Goal: Contribute content: Contribute content

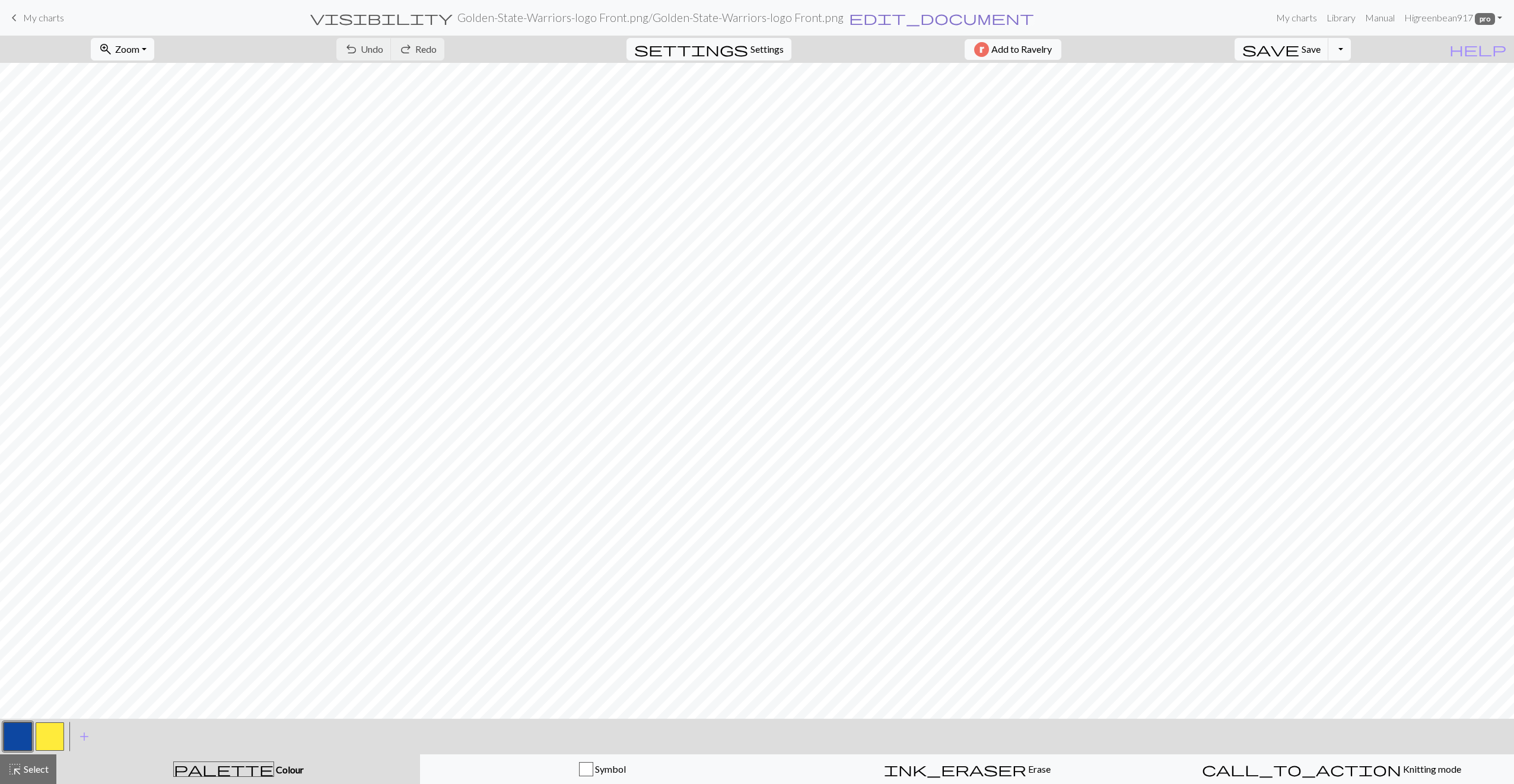
click at [869, 20] on span "edit_document" at bounding box center [941, 17] width 185 height 16
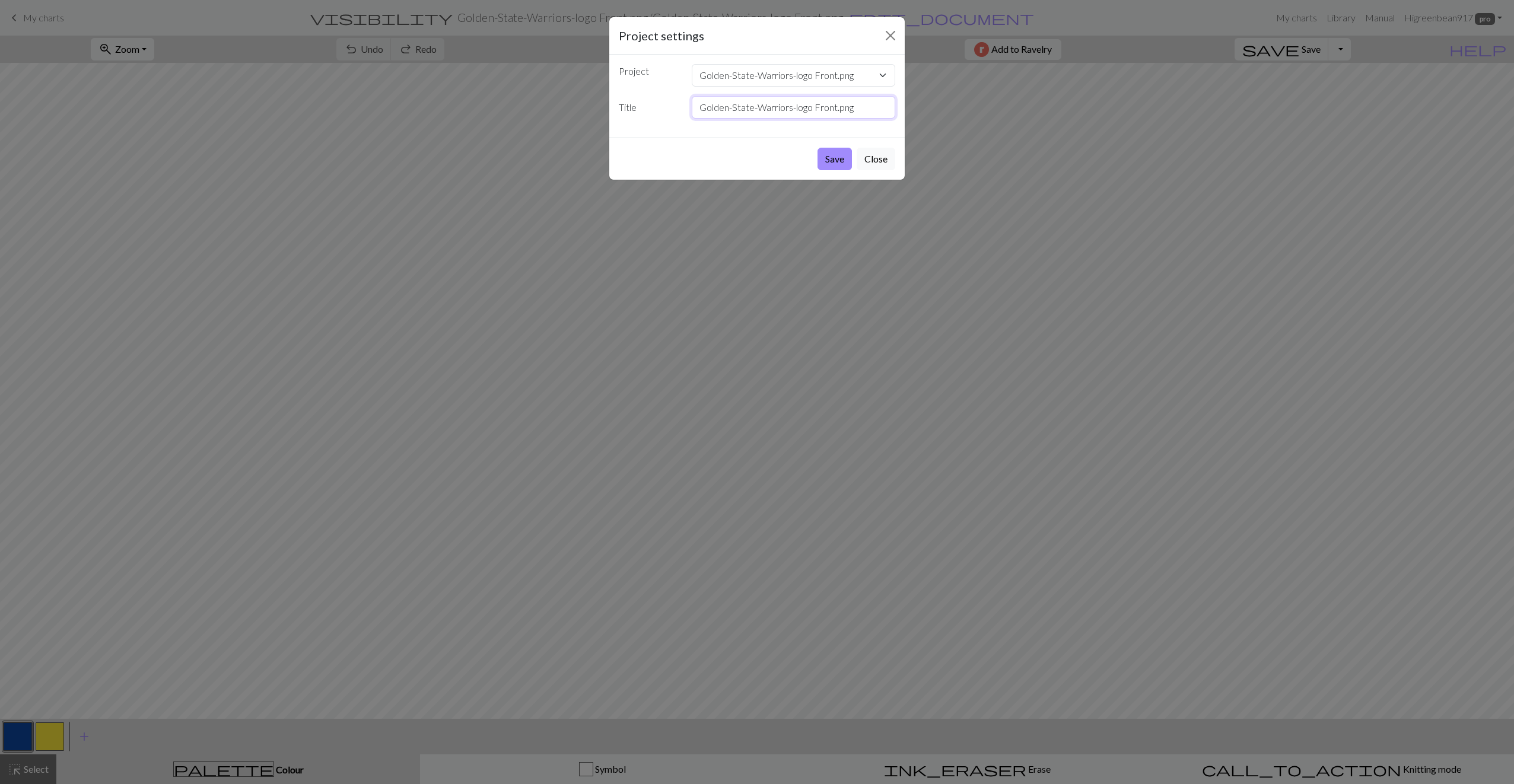
click at [865, 105] on input "Golden-State-Warriors-logo Front.png" at bounding box center [793, 107] width 204 height 23
drag, startPoint x: 865, startPoint y: 105, endPoint x: 838, endPoint y: 103, distance: 27.1
click at [838, 103] on input "Golden-State-Warriors-logo Front.png" at bounding box center [793, 107] width 204 height 23
type input "Golden-State-Warriors-logo Front DRAFT NOW"
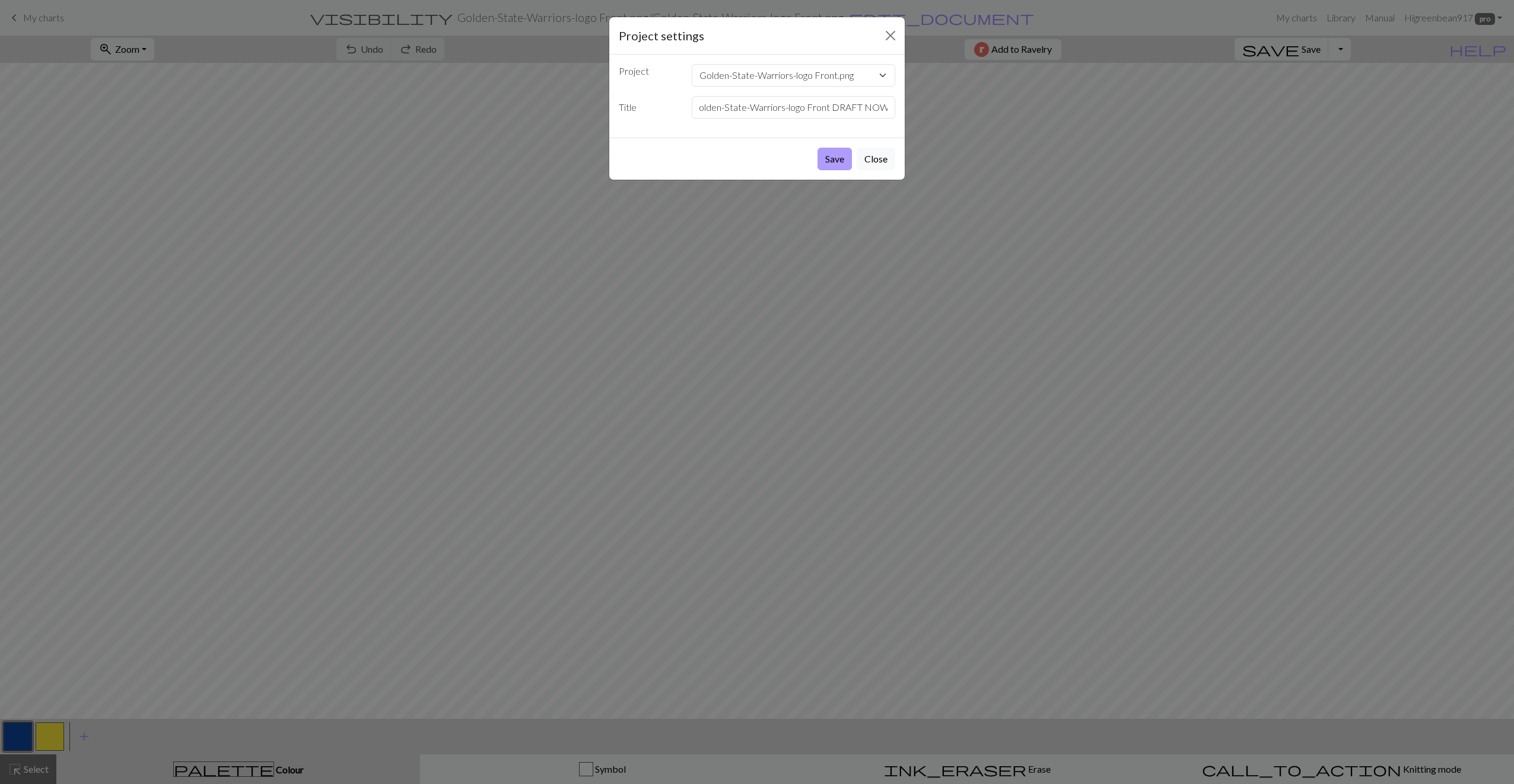
click at [835, 154] on button "Save" at bounding box center [835, 159] width 34 height 23
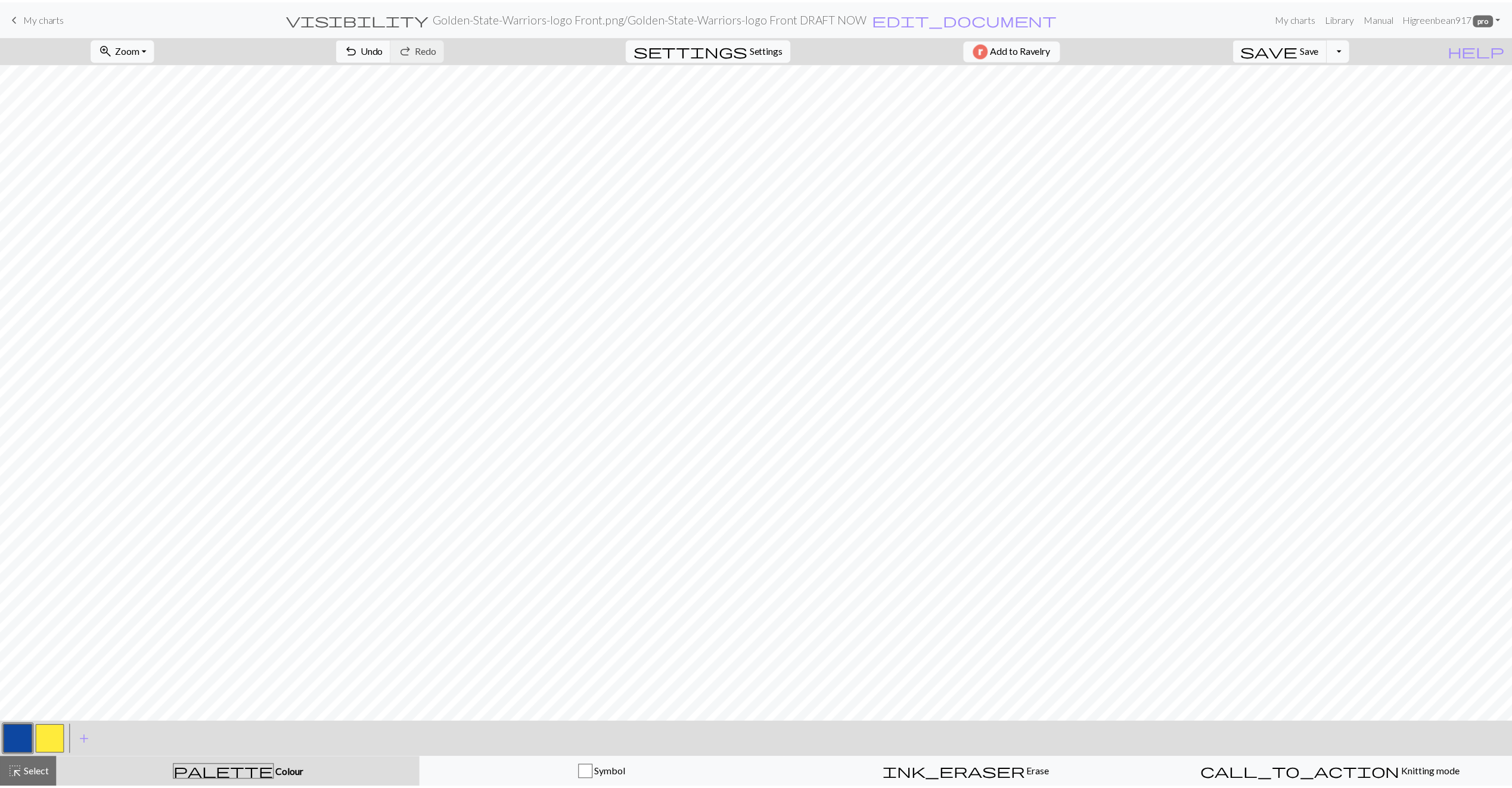
scroll to position [0, 0]
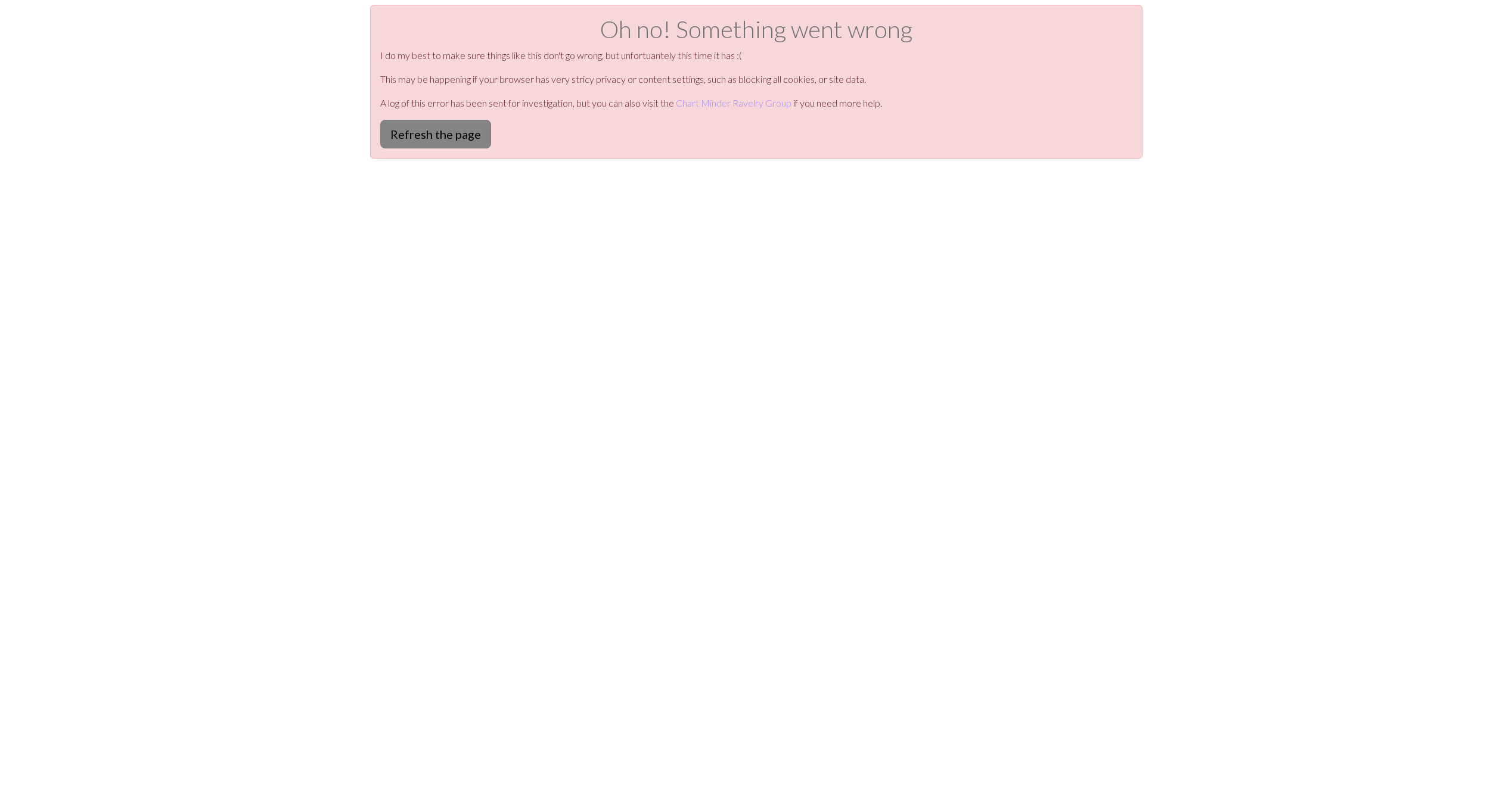
click at [465, 145] on button "Refresh the page" at bounding box center [435, 134] width 111 height 28
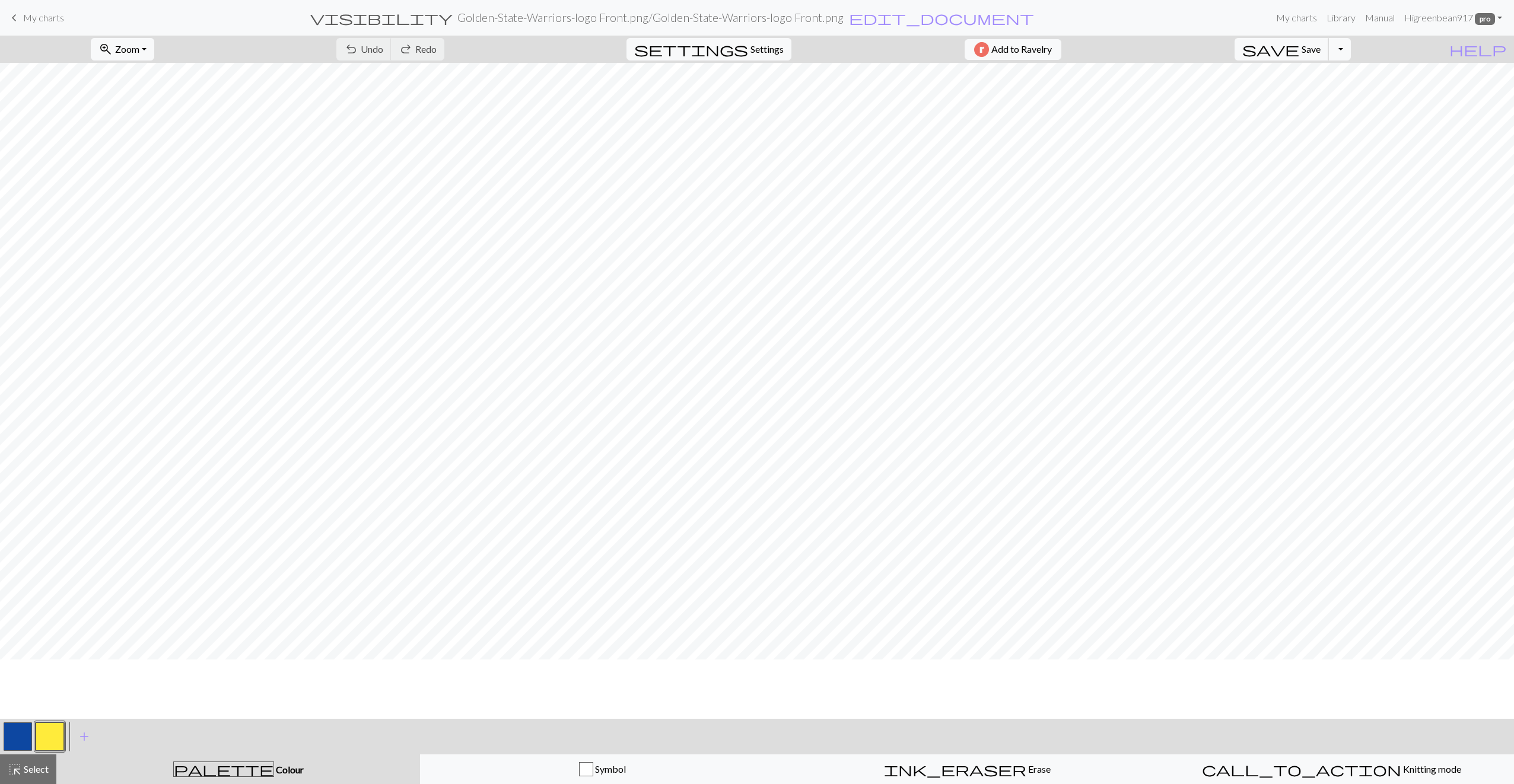
scroll to position [59, 0]
drag, startPoint x: 36, startPoint y: 18, endPoint x: 45, endPoint y: 18, distance: 9.0
click at [36, 18] on span "My charts" at bounding box center [44, 17] width 41 height 11
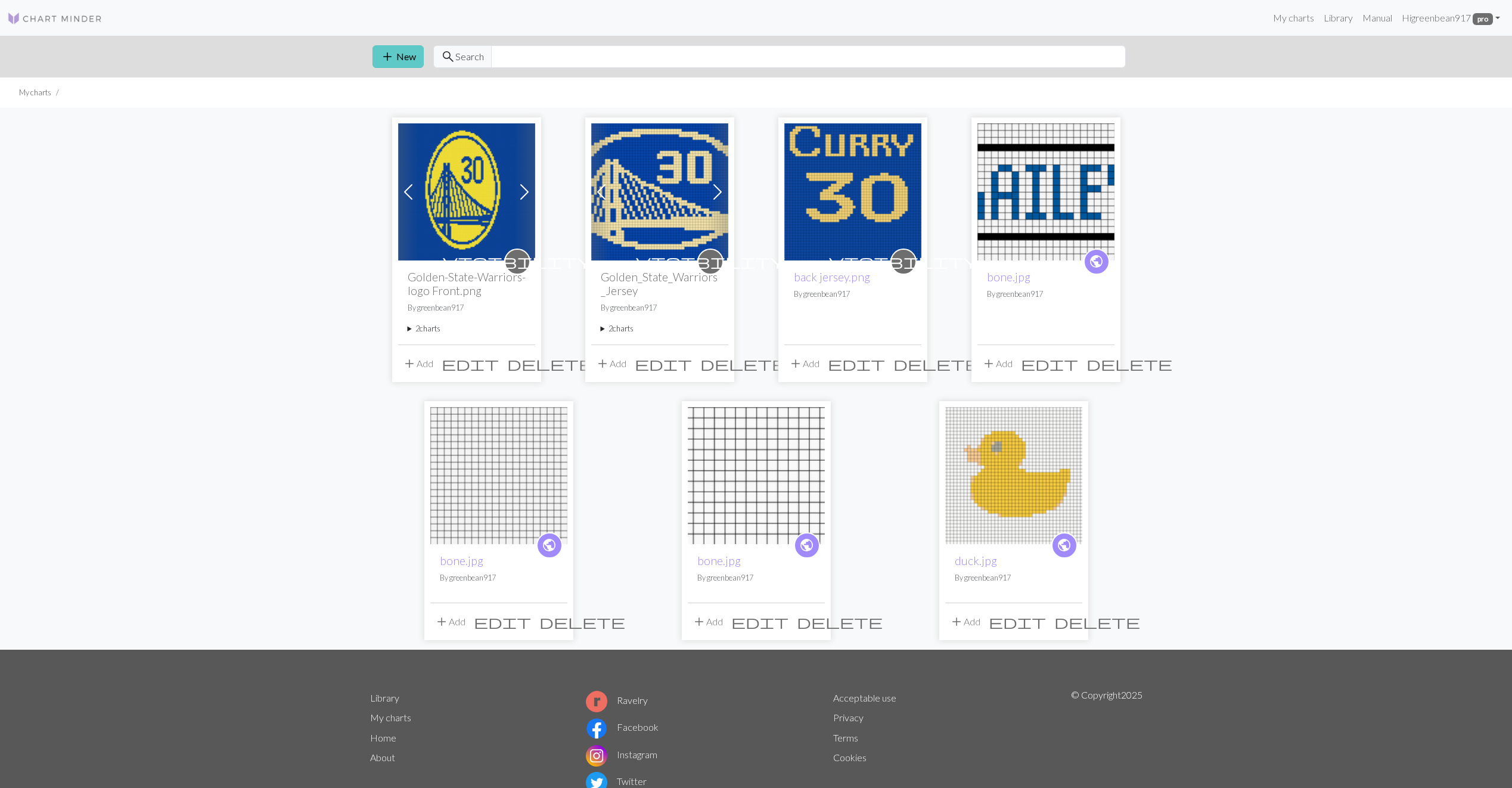
click at [403, 57] on button "add New" at bounding box center [398, 56] width 51 height 23
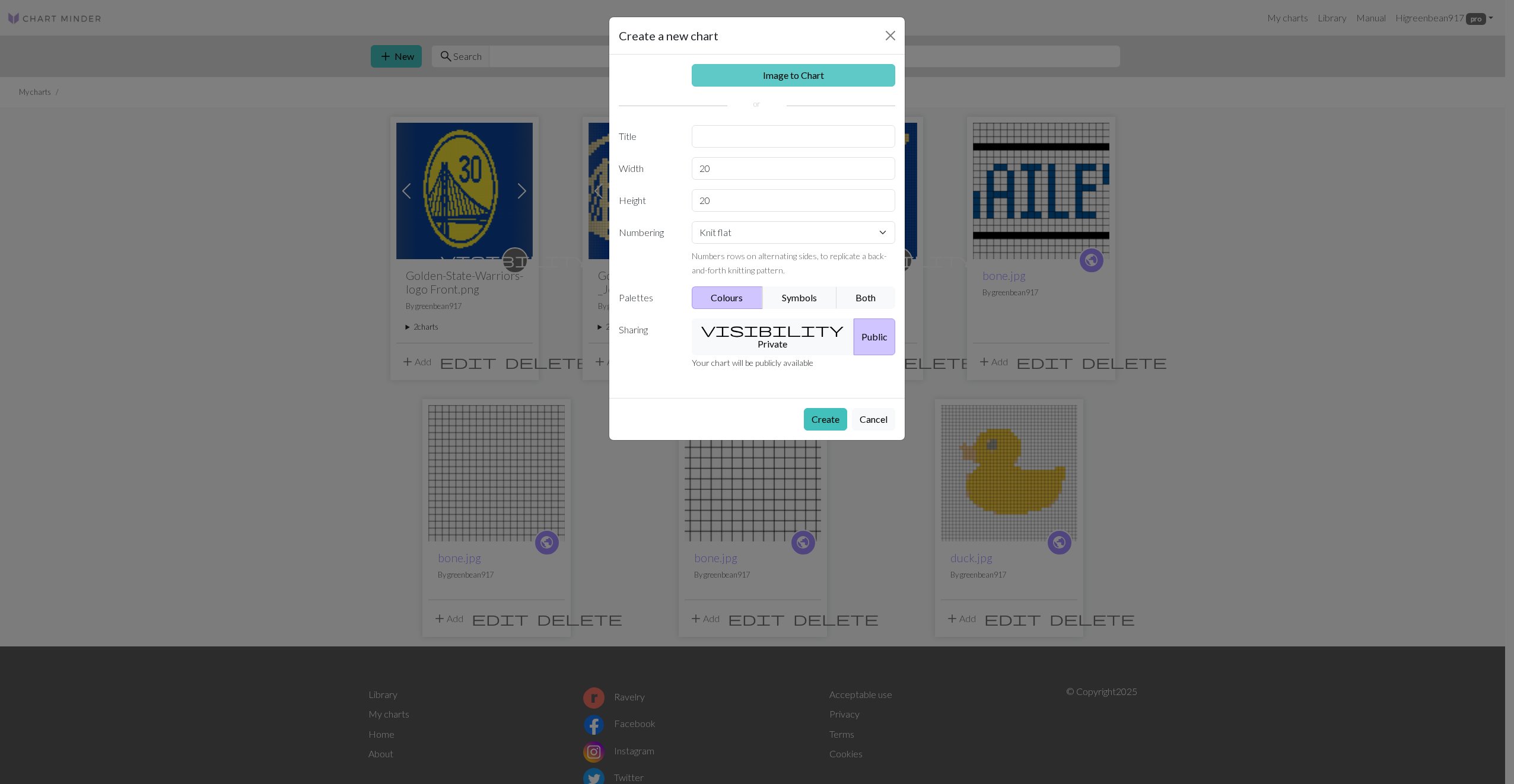
click at [754, 73] on link "Image to Chart" at bounding box center [793, 75] width 204 height 23
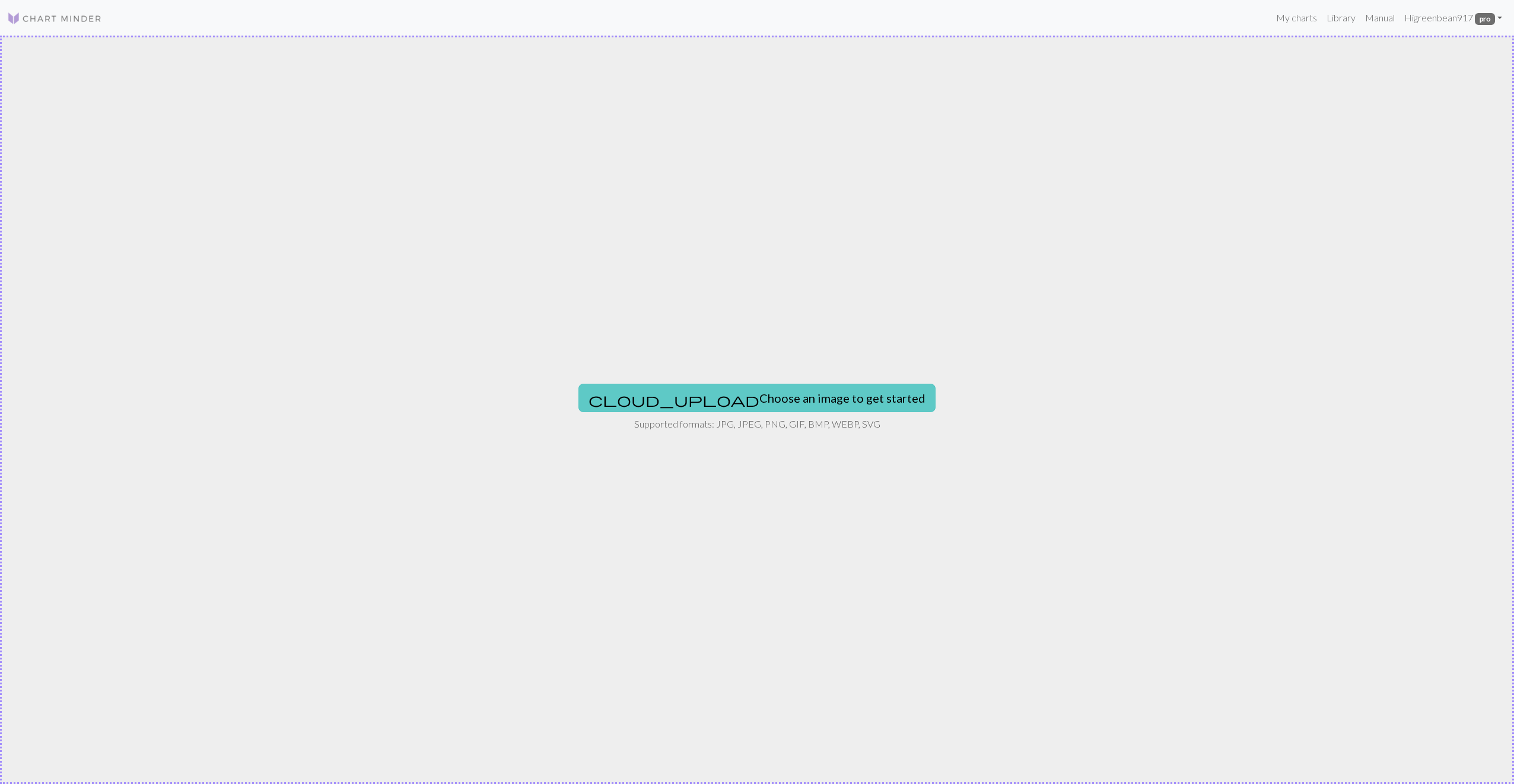
click at [787, 409] on button "cloud_upload Choose an image to get started" at bounding box center [757, 397] width 357 height 28
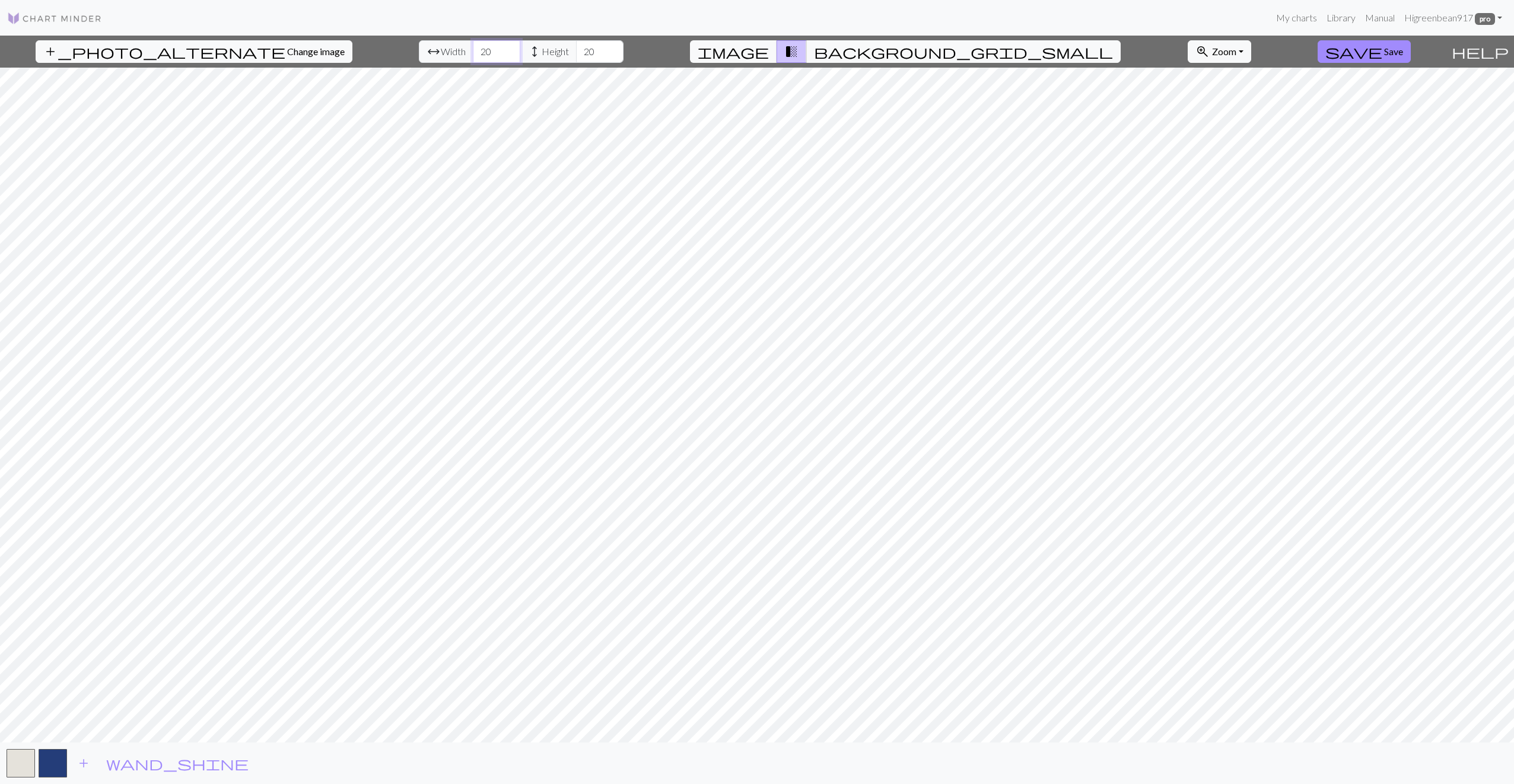
drag, startPoint x: 463, startPoint y: 42, endPoint x: 447, endPoint y: 36, distance: 17.1
click at [447, 36] on div "add_photo_alternate Change image arrow_range Width 20 height Height 20 image tr…" at bounding box center [723, 51] width 1446 height 32
type input "106"
drag, startPoint x: 566, startPoint y: 49, endPoint x: 544, endPoint y: 39, distance: 24.2
click at [544, 39] on div "add_photo_alternate Change image arrow_range Width 106 height Height 20 image t…" at bounding box center [723, 51] width 1446 height 32
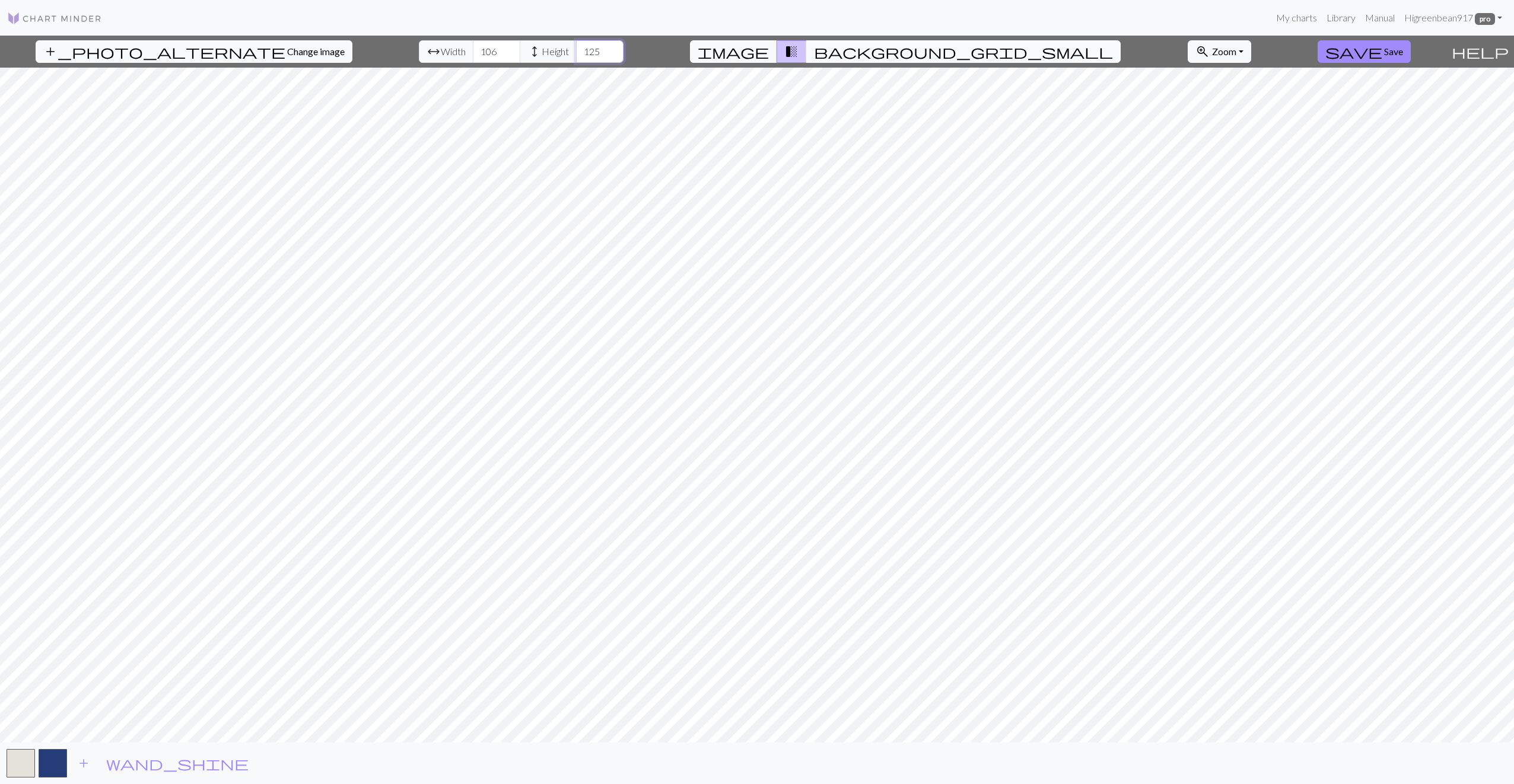
type input "125"
click at [874, 47] on button "background_grid_small" at bounding box center [963, 51] width 315 height 23
click at [864, 43] on button "background_grid_small" at bounding box center [963, 51] width 315 height 23
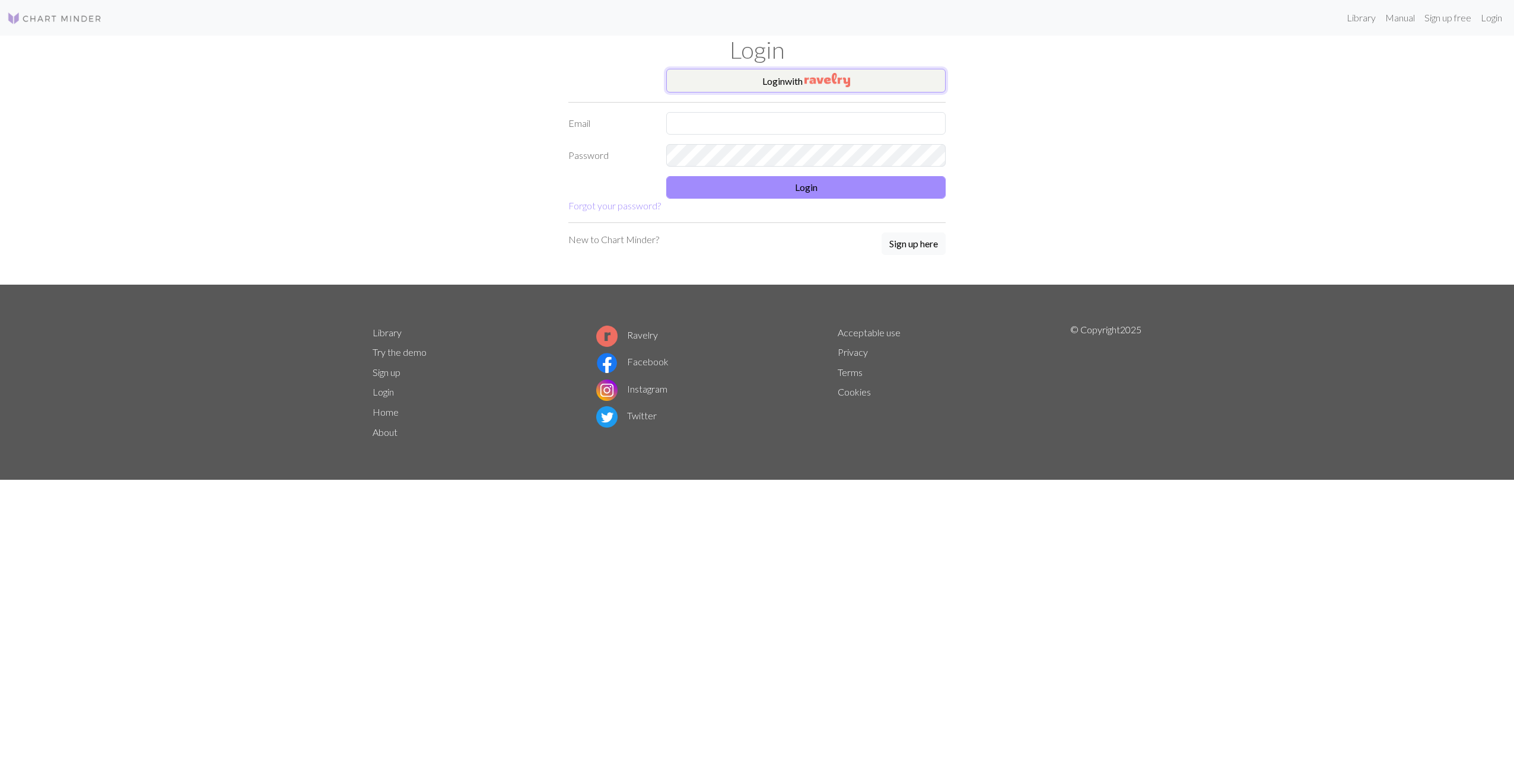
click at [812, 79] on img "button" at bounding box center [827, 80] width 45 height 15
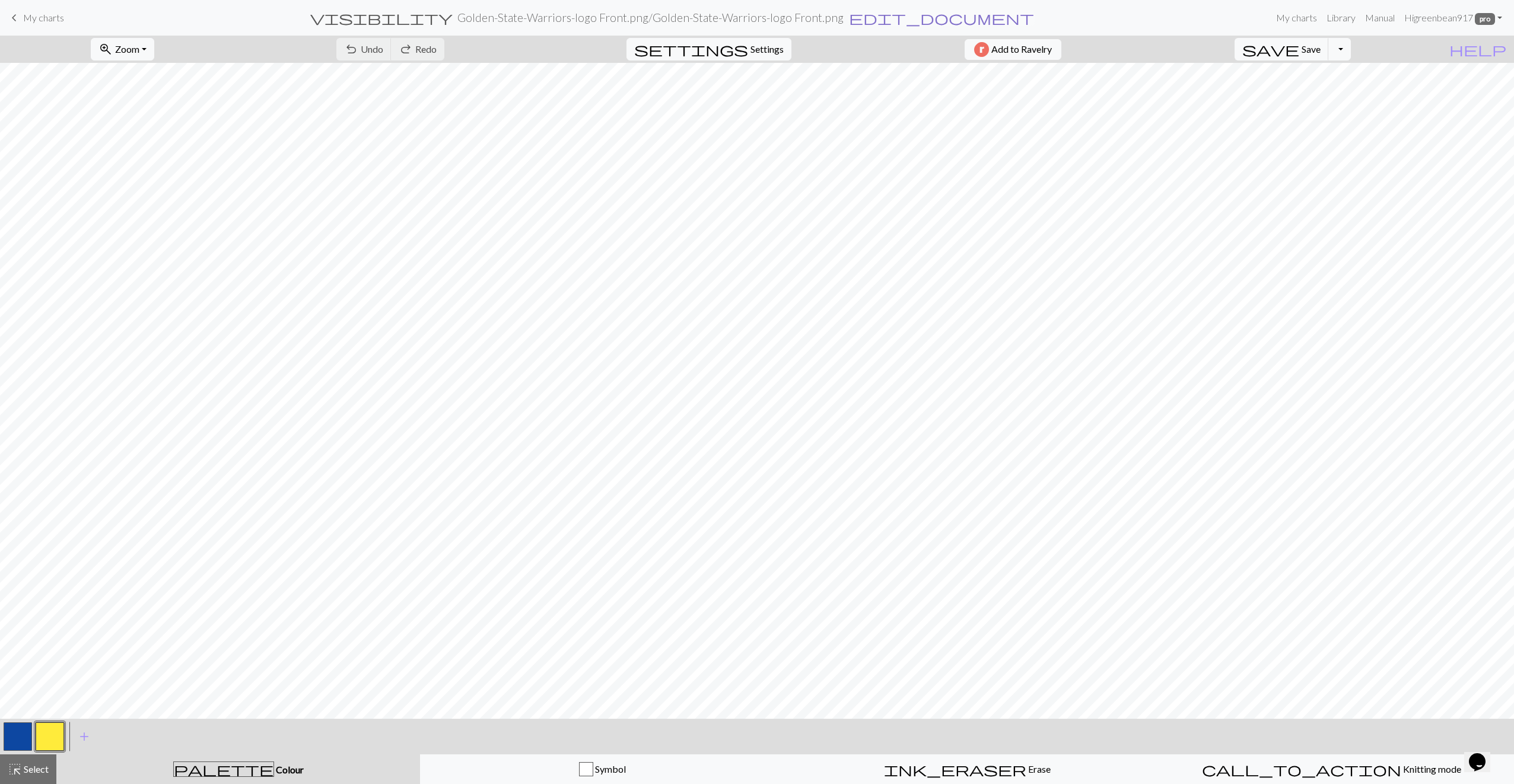
click at [868, 23] on span "edit_document" at bounding box center [941, 17] width 185 height 16
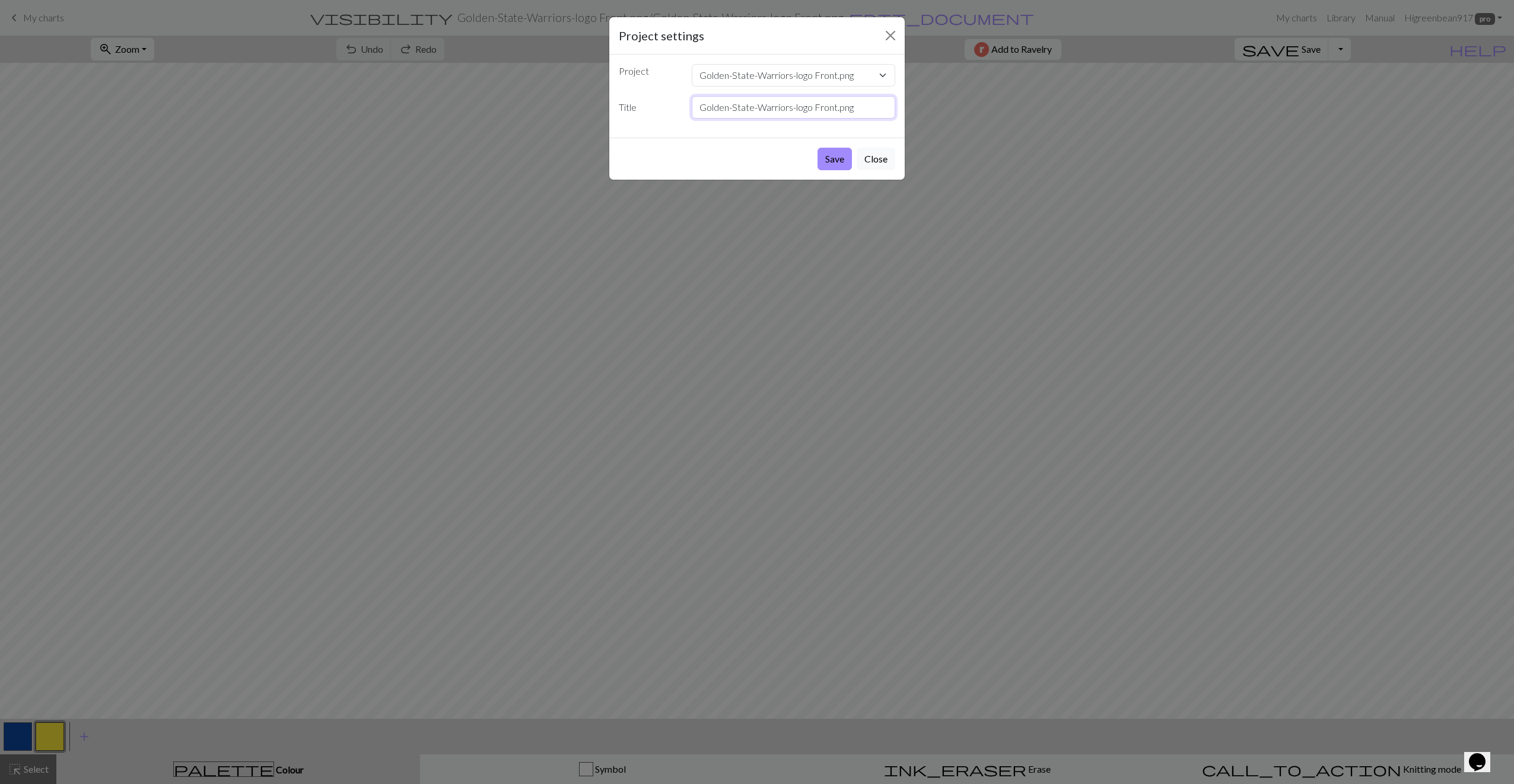
drag, startPoint x: 870, startPoint y: 104, endPoint x: 837, endPoint y: 102, distance: 33.1
click at [837, 102] on input "Golden-State-Warriors-logo Front.png" at bounding box center [793, 107] width 204 height 23
type input "Golden-State-Warriors-logo Front DRAFT NOW"
click at [827, 160] on button "Save" at bounding box center [835, 159] width 34 height 23
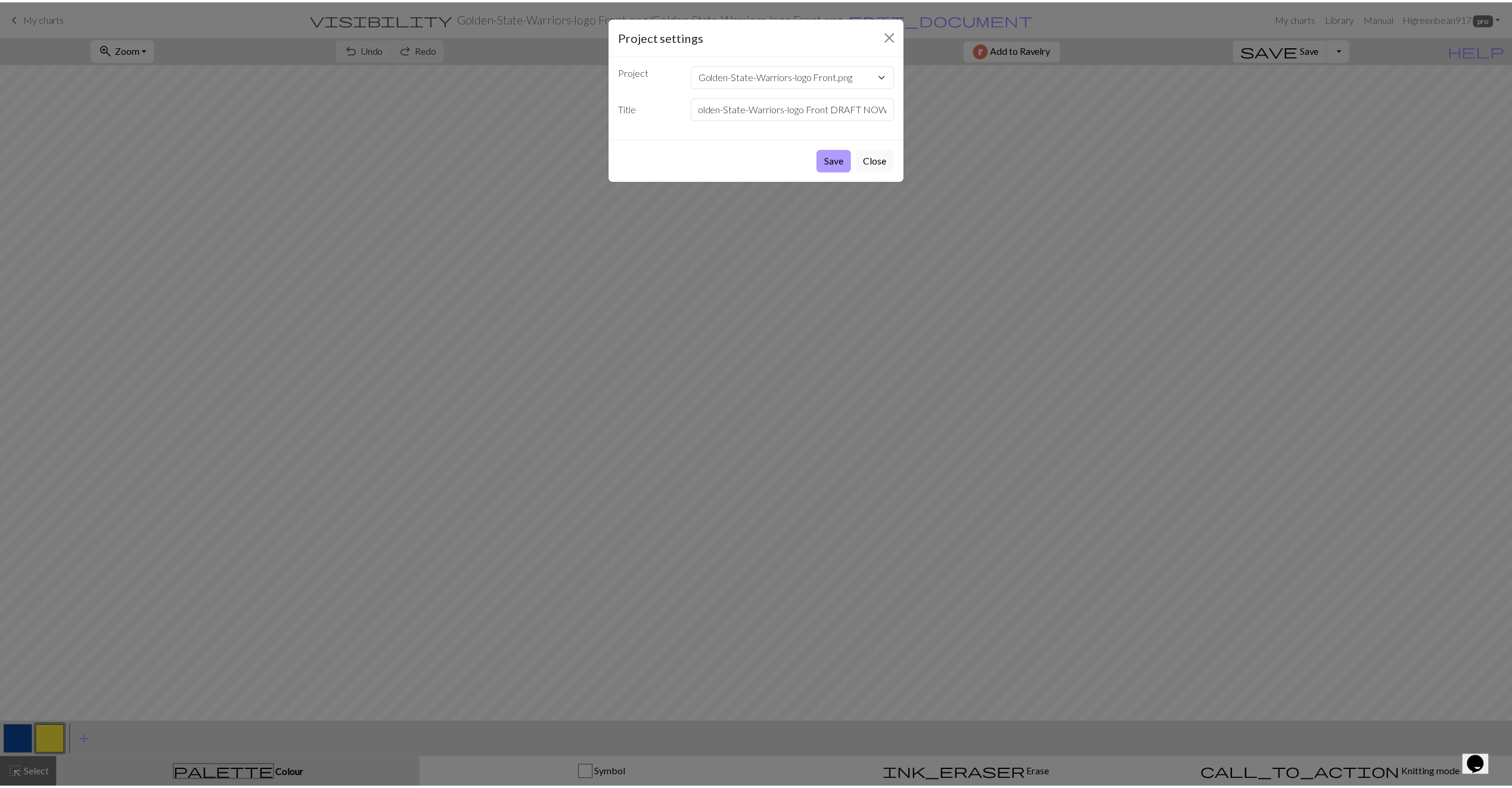
scroll to position [0, 0]
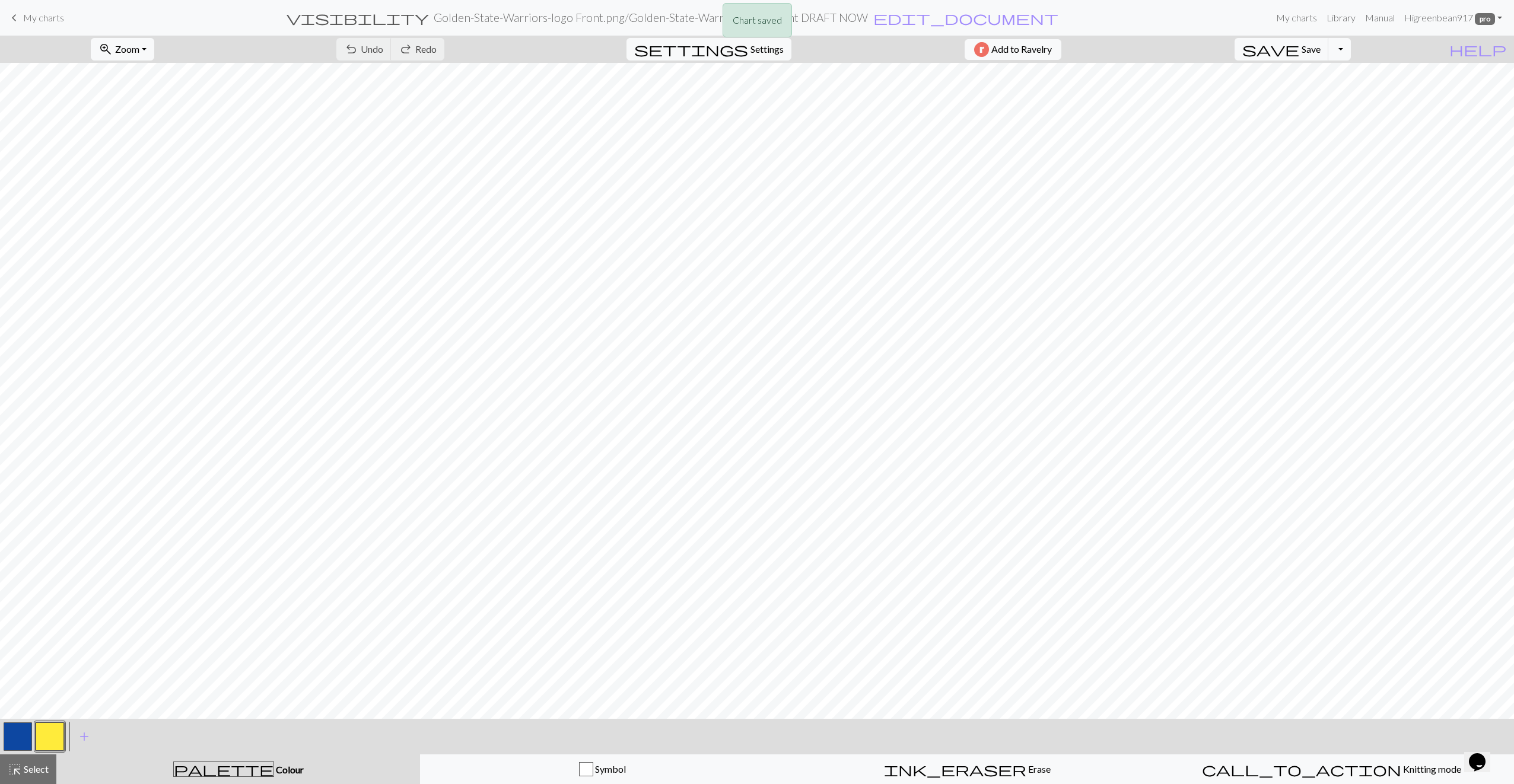
click at [58, 16] on div "Chart saved" at bounding box center [757, 24] width 1514 height 47
click at [15, 16] on span "keyboard_arrow_left" at bounding box center [15, 17] width 15 height 16
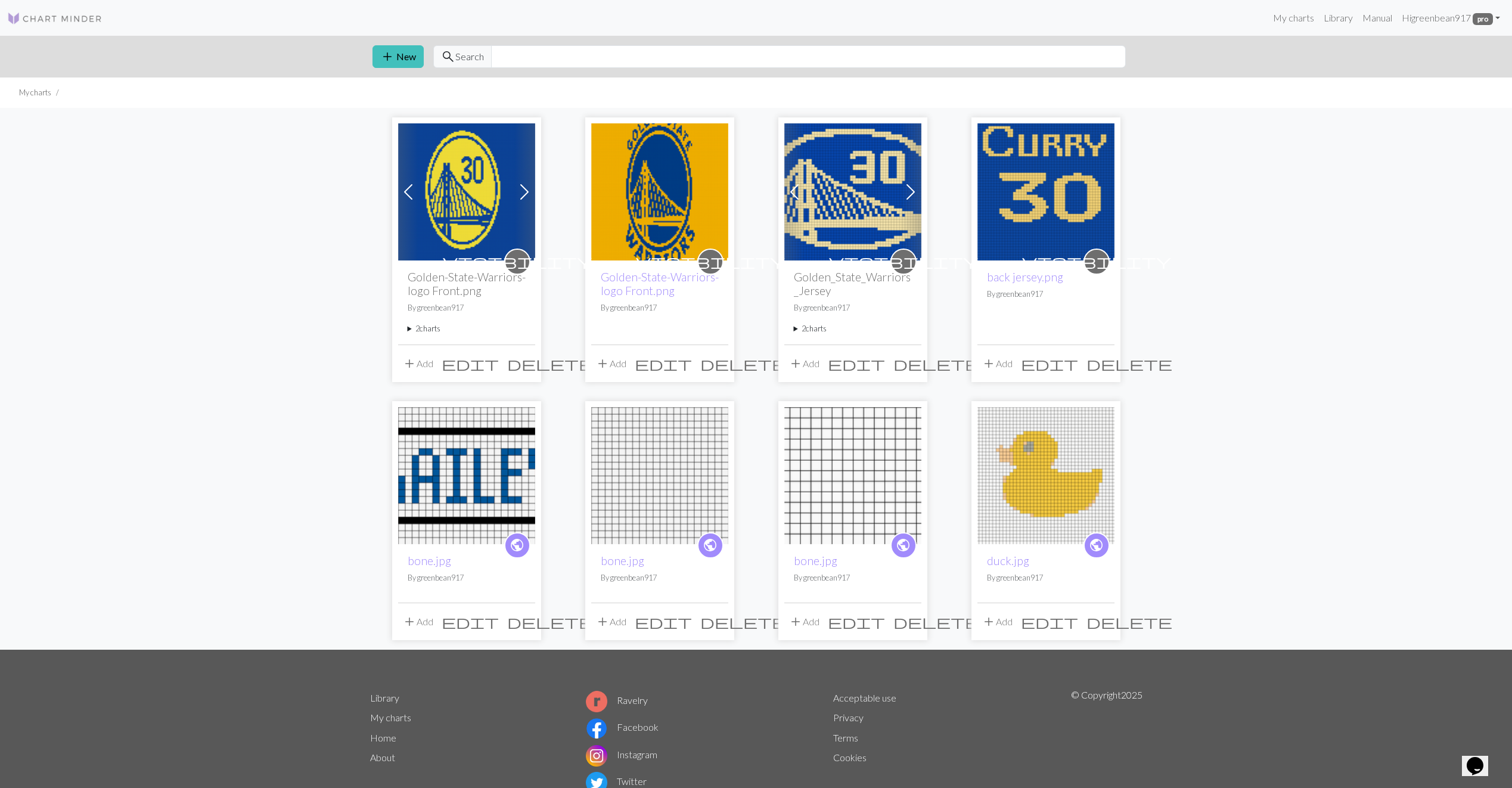
click at [712, 360] on span "delete" at bounding box center [743, 363] width 86 height 16
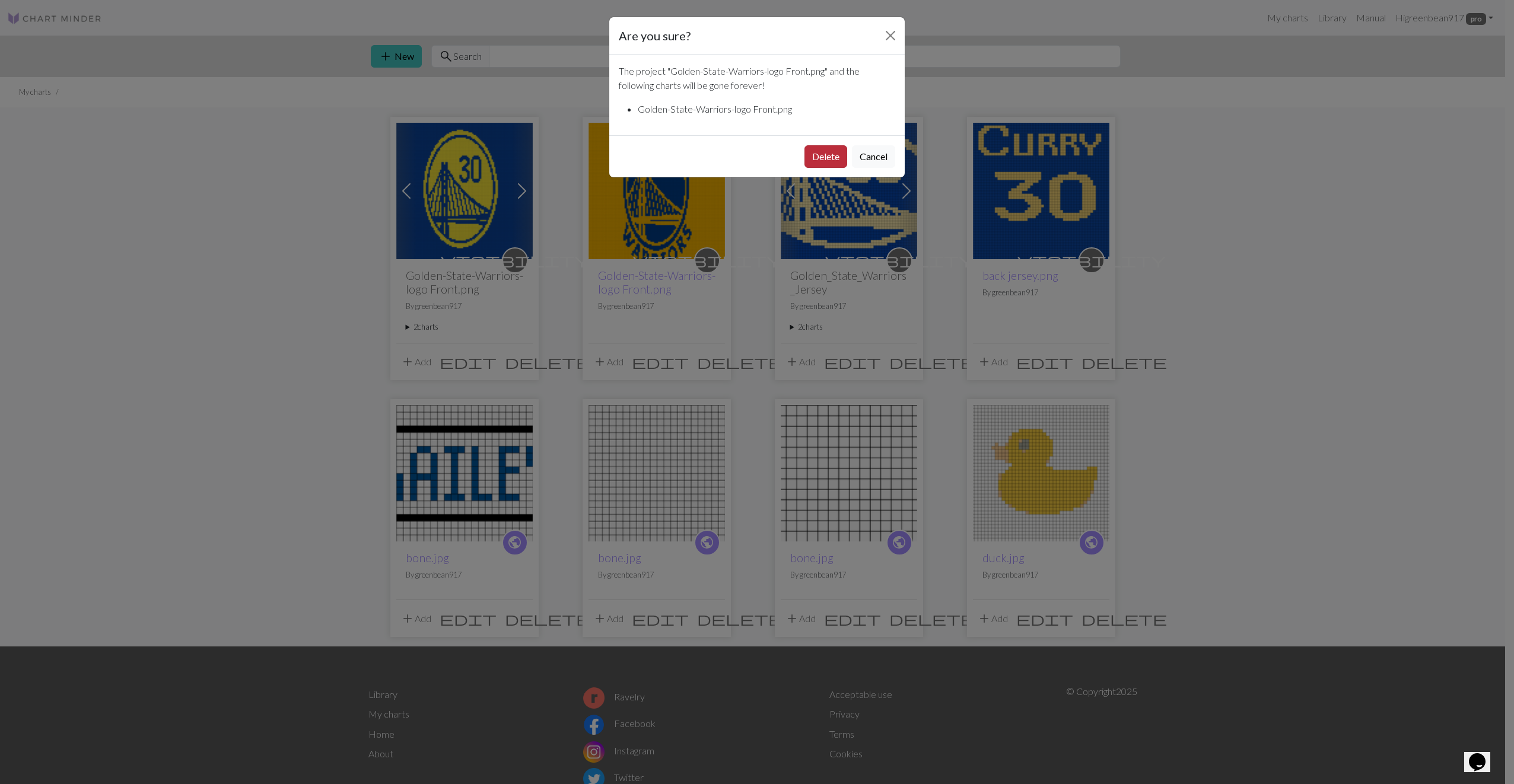
click at [810, 161] on button "Delete" at bounding box center [825, 156] width 43 height 23
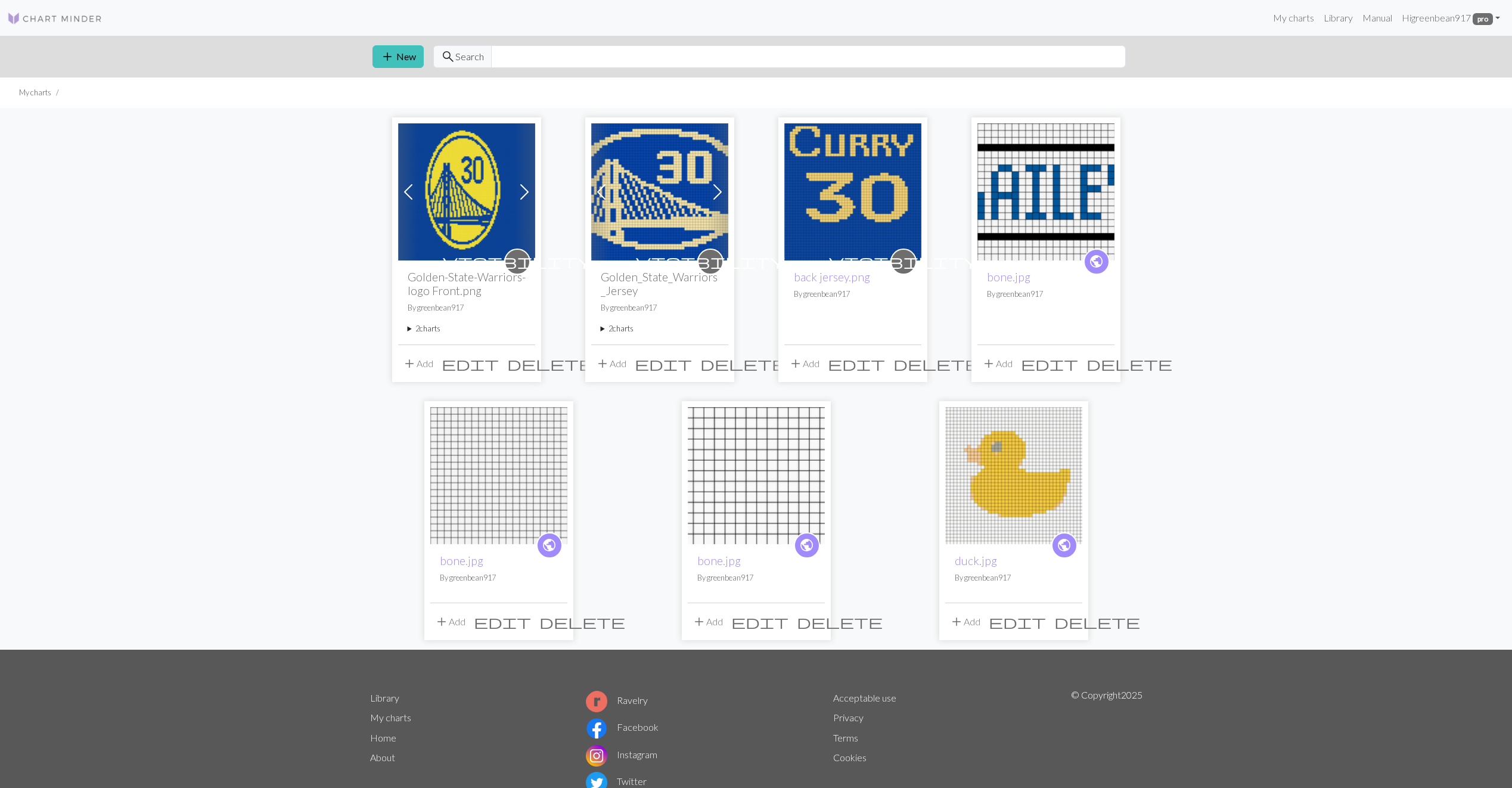
click at [715, 360] on span "delete" at bounding box center [743, 363] width 86 height 16
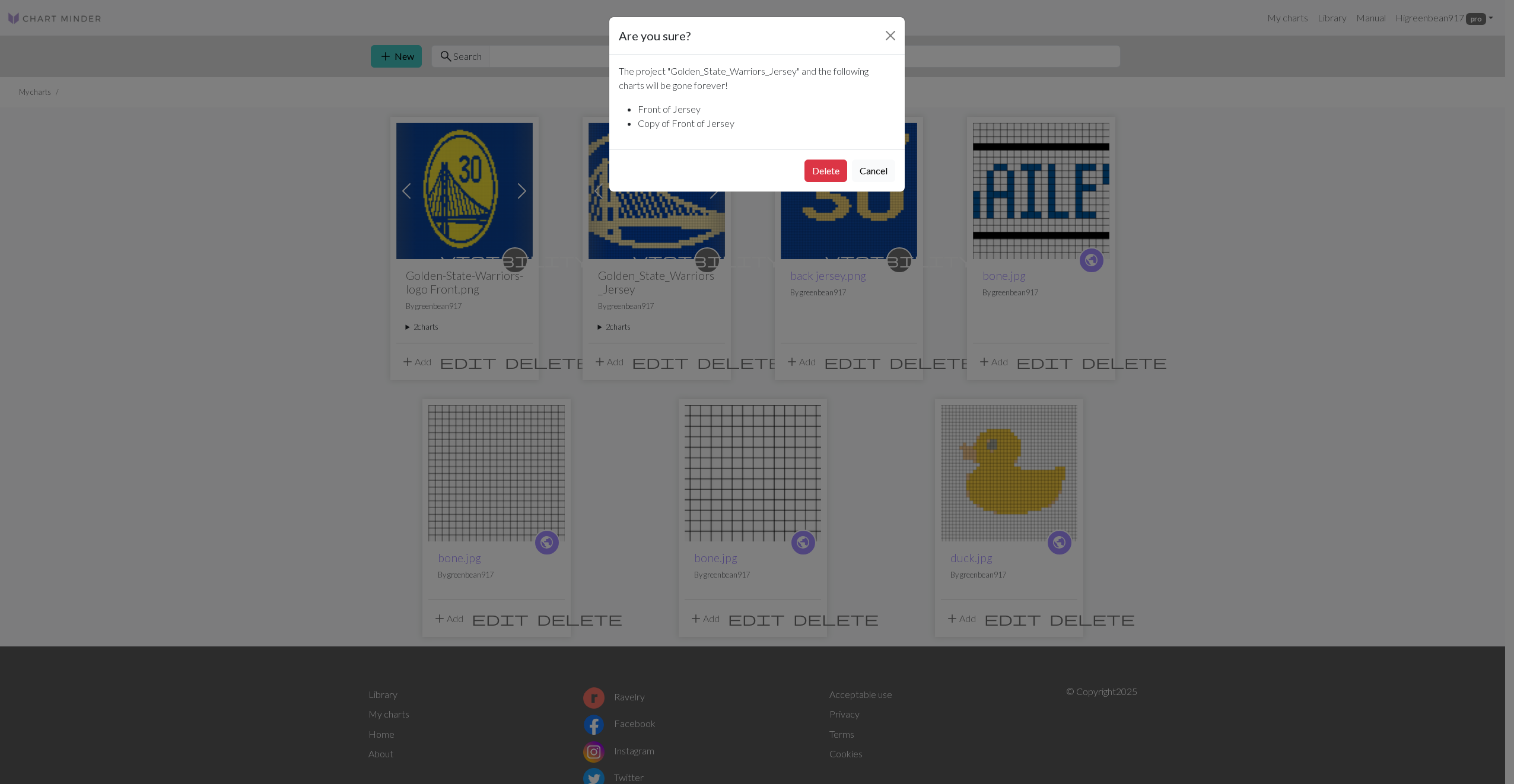
click at [876, 166] on button "Cancel" at bounding box center [874, 170] width 44 height 23
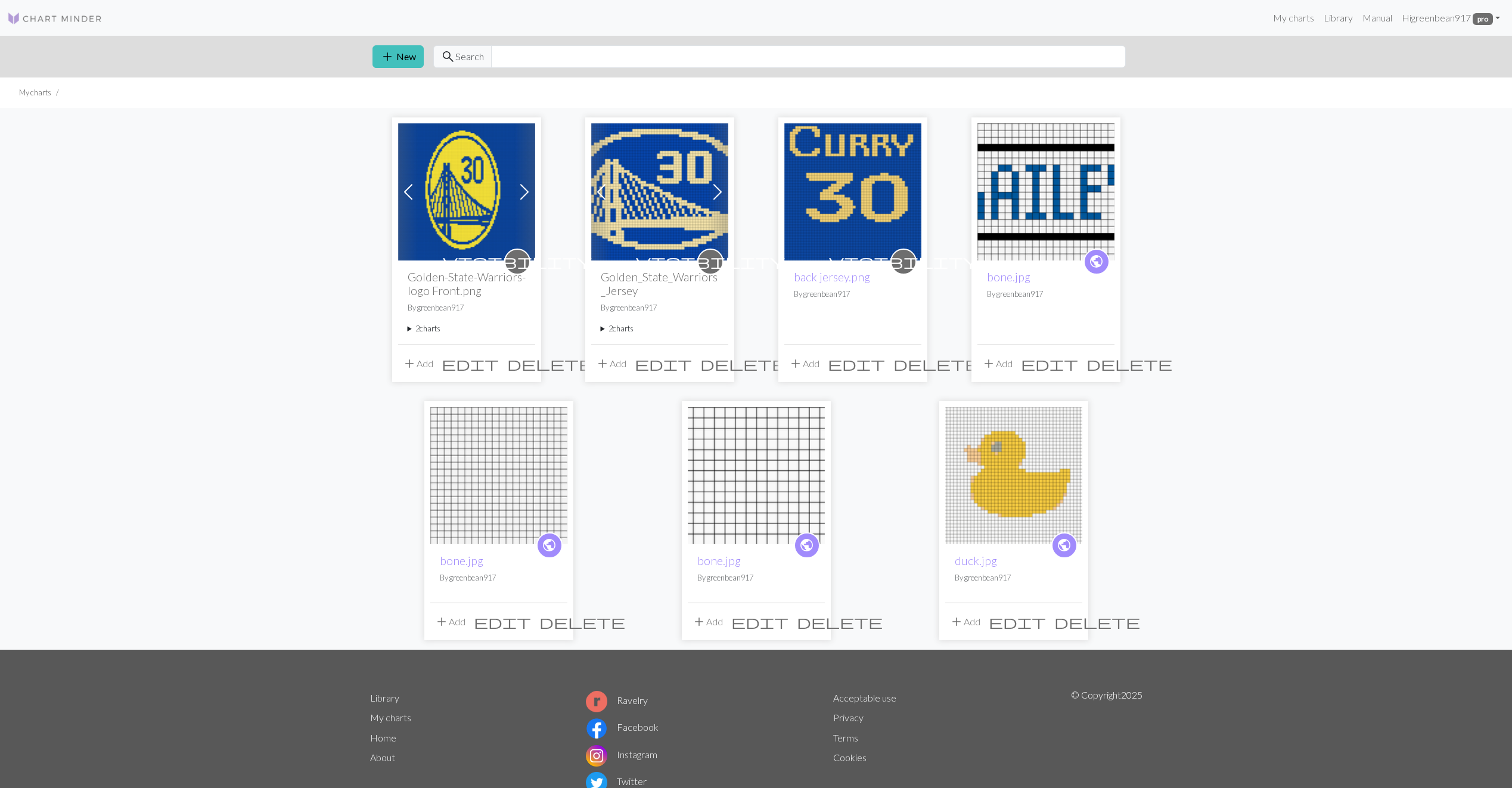
click at [844, 189] on img at bounding box center [853, 191] width 137 height 137
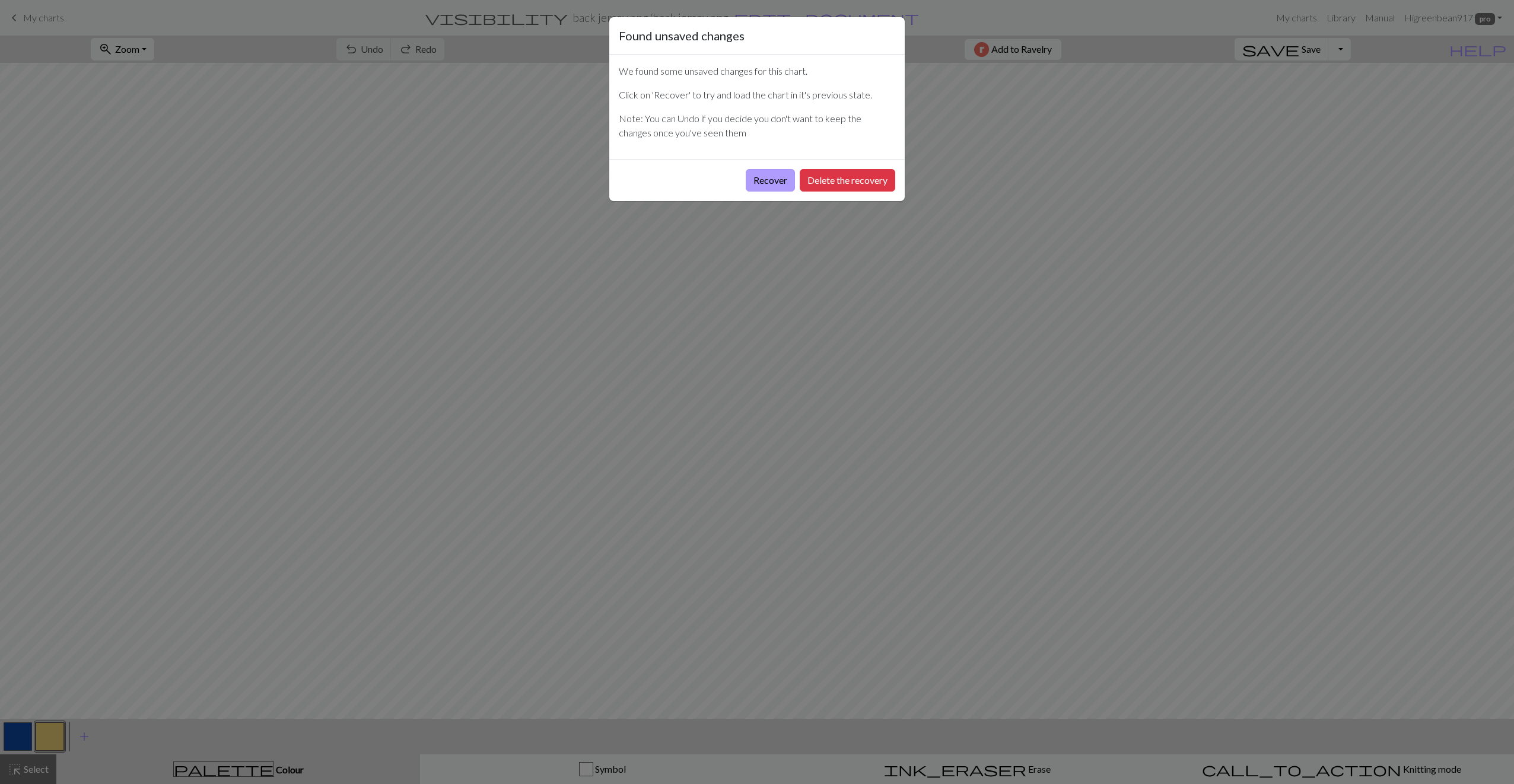
click at [778, 175] on button "Recover" at bounding box center [770, 179] width 49 height 23
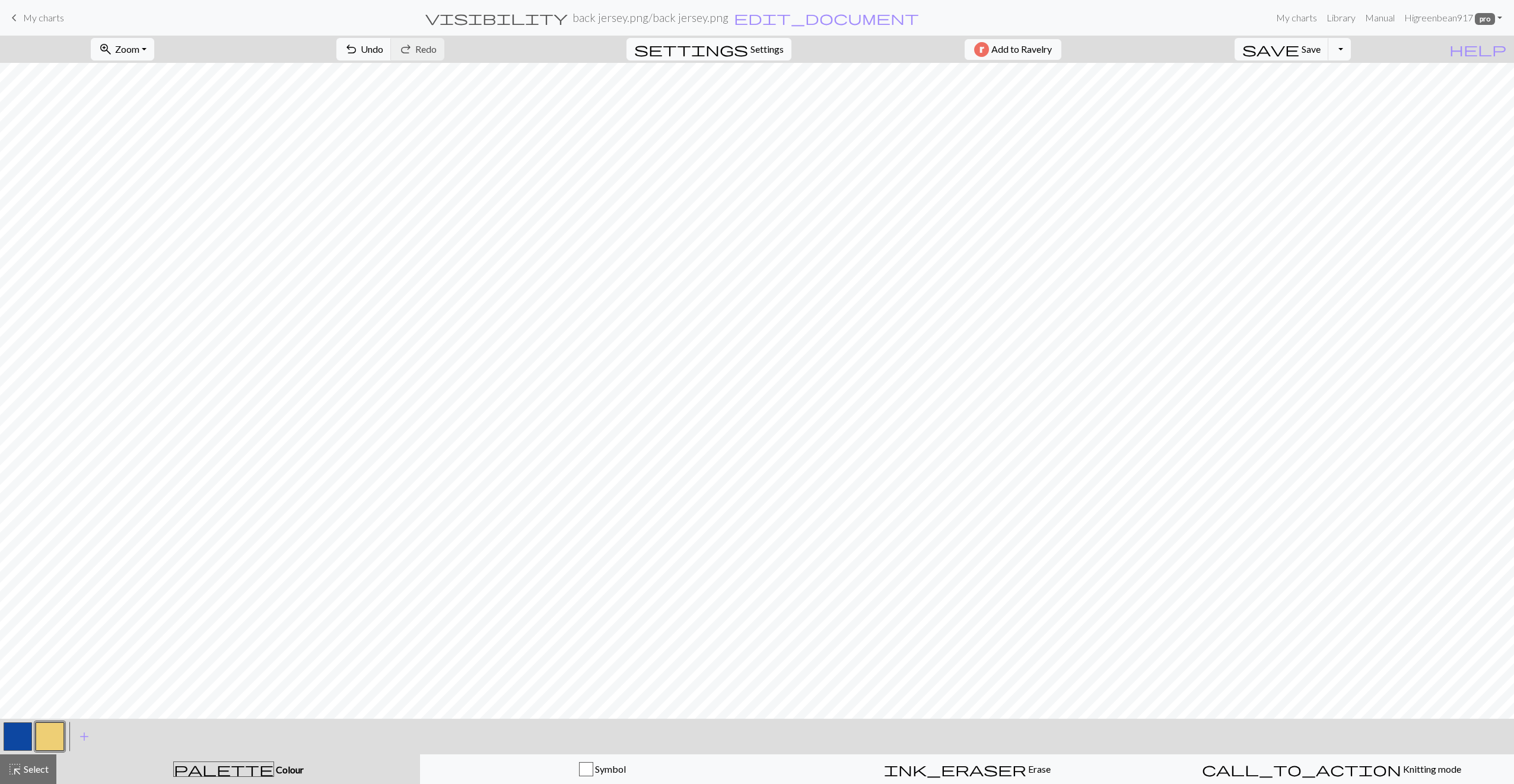
click at [729, 51] on span "settings" at bounding box center [691, 49] width 114 height 16
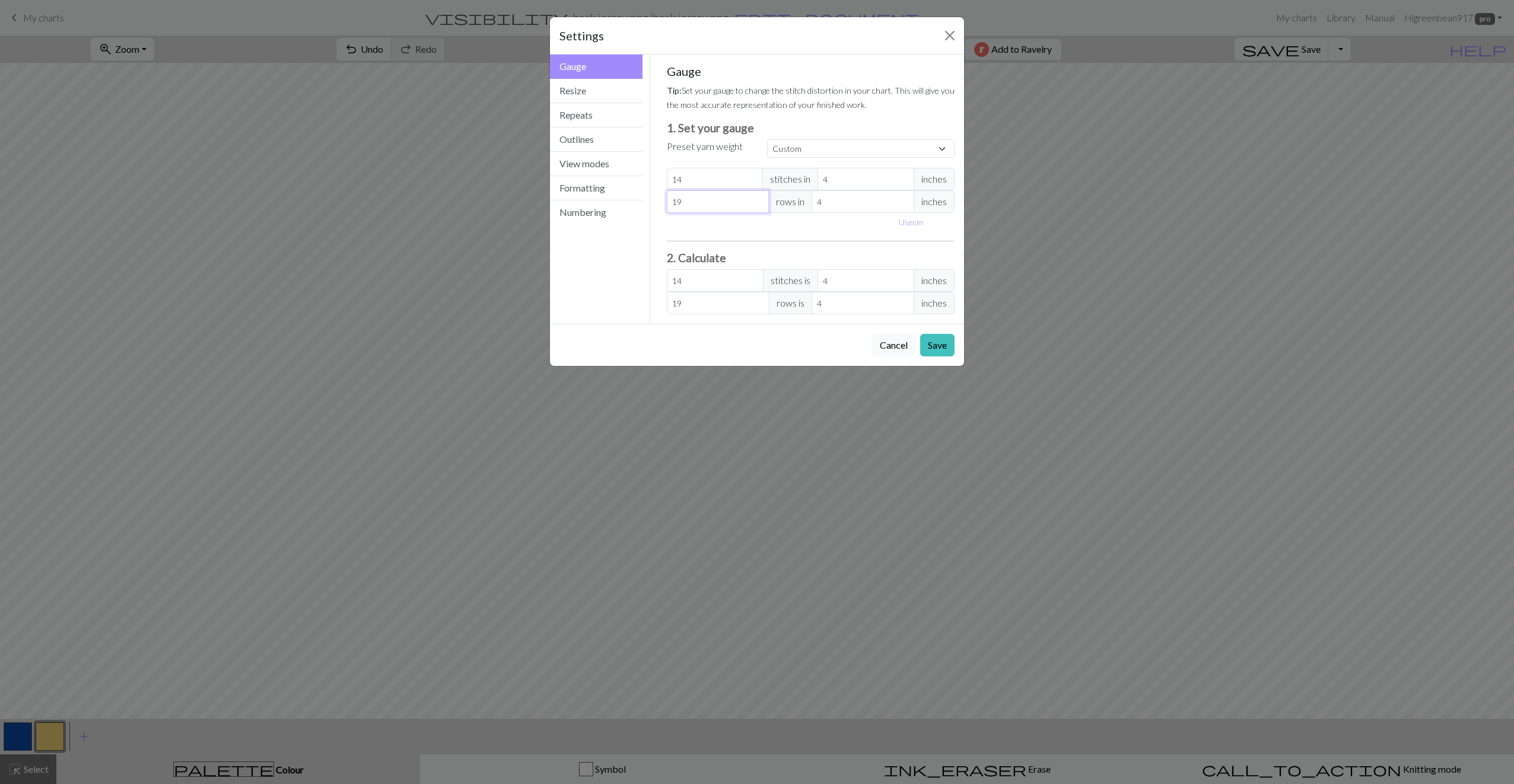
drag, startPoint x: 723, startPoint y: 198, endPoint x: 659, endPoint y: 190, distance: 64.5
click at [659, 190] on div "Gauge Tip: Set your gauge to change the stitch distortion in your chart. This w…" at bounding box center [810, 189] width 307 height 269
type input "3"
type input "30"
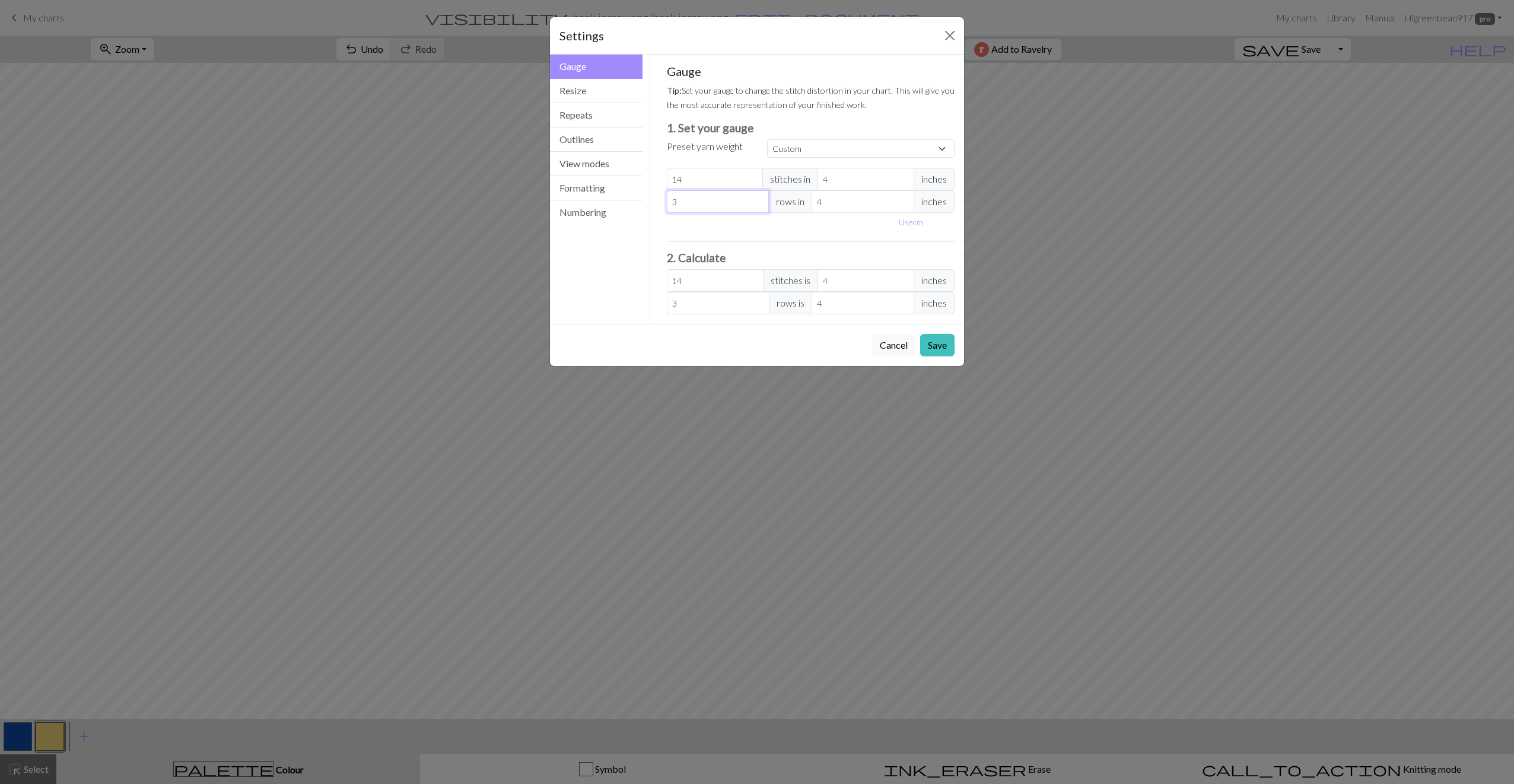
type input "30"
drag, startPoint x: 725, startPoint y: 174, endPoint x: 607, endPoint y: 163, distance: 118.5
click at [603, 166] on div "Gauge Gauge Resize Repeats Outlines View modes Formatting Numbering Gauge Resiz…" at bounding box center [757, 189] width 428 height 269
type input "2"
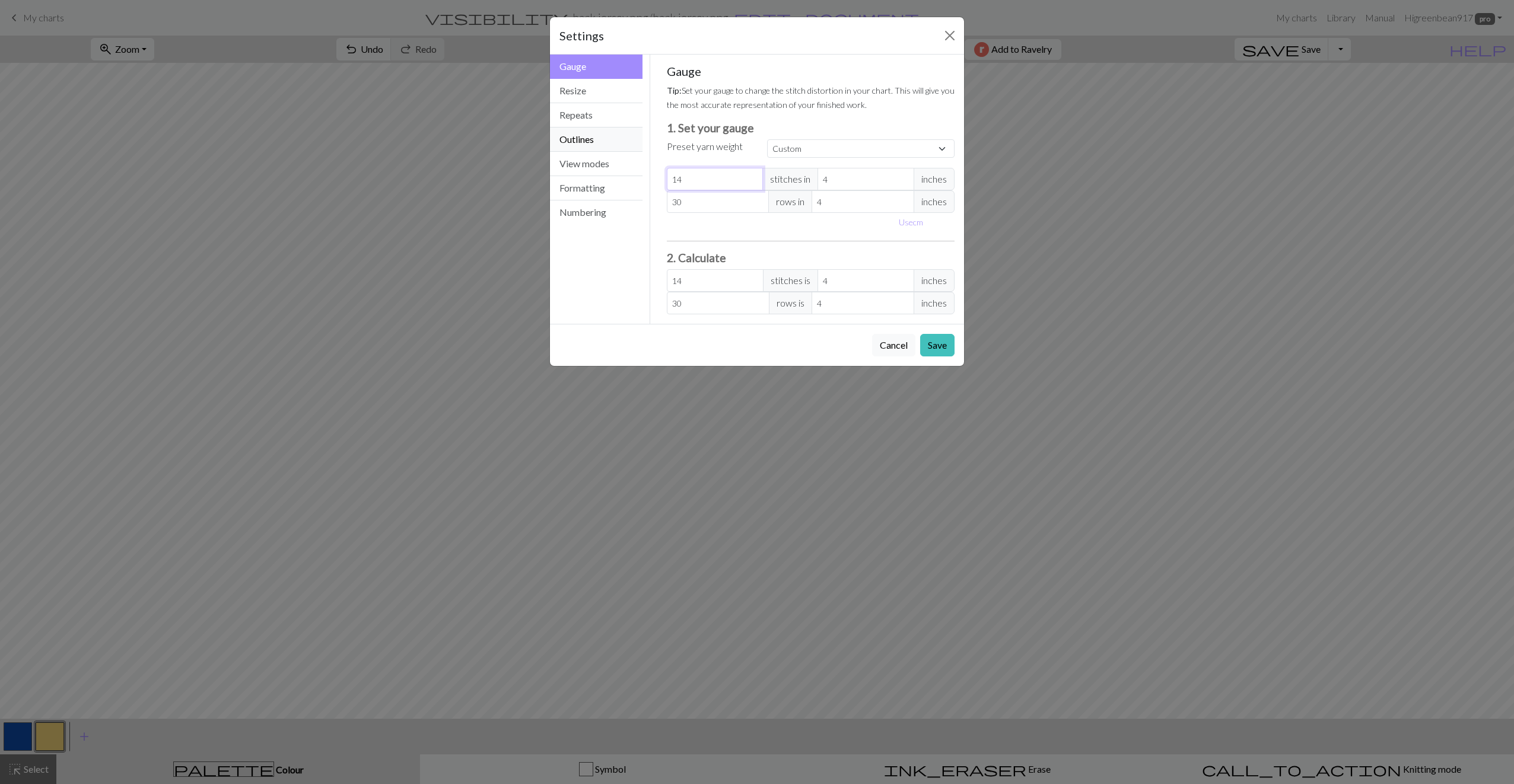
type input "2"
type input "20"
click at [938, 344] on button "Save" at bounding box center [937, 344] width 34 height 23
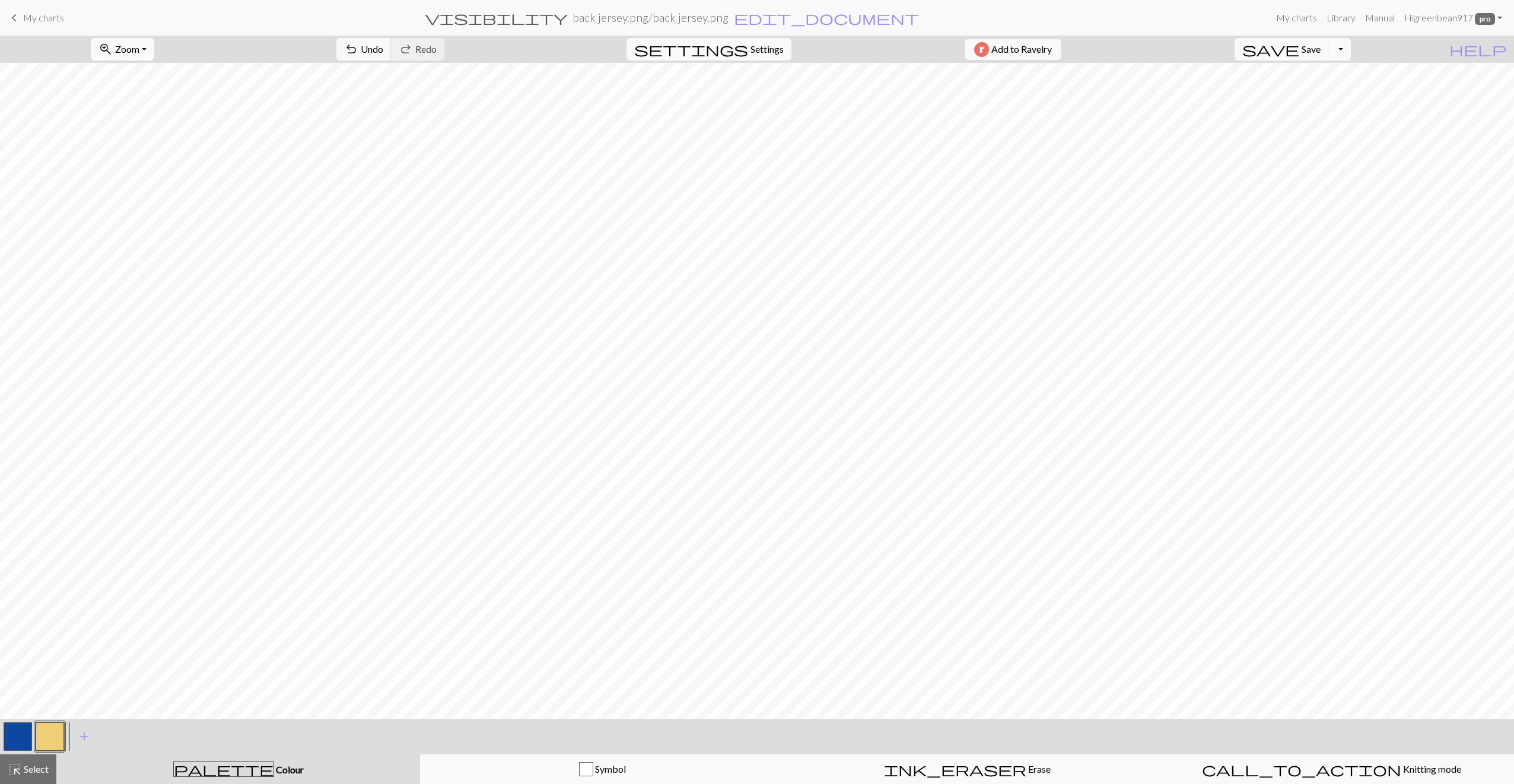
click at [137, 49] on span "Zoom" at bounding box center [127, 49] width 24 height 11
click at [152, 69] on button "Fit all" at bounding box center [138, 75] width 93 height 19
click at [383, 49] on span "Undo" at bounding box center [372, 49] width 23 height 11
click at [18, 764] on span "highlight_alt" at bounding box center [15, 769] width 15 height 16
click at [313, 49] on span "content_copy" at bounding box center [346, 49] width 170 height 16
